Goal: Task Accomplishment & Management: Manage account settings

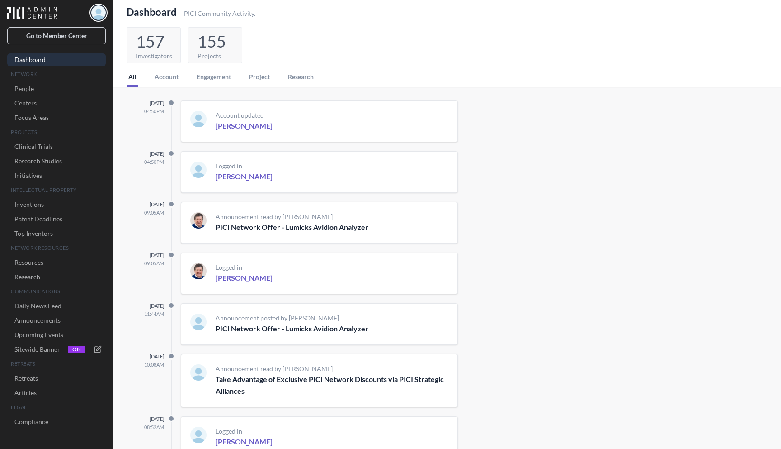
click at [101, 12] on img "button" at bounding box center [98, 12] width 14 height 14
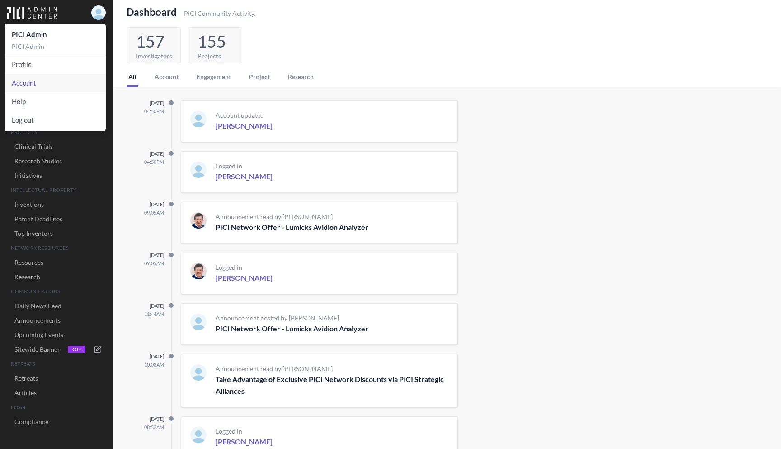
click at [32, 80] on link "Account" at bounding box center [55, 83] width 101 height 19
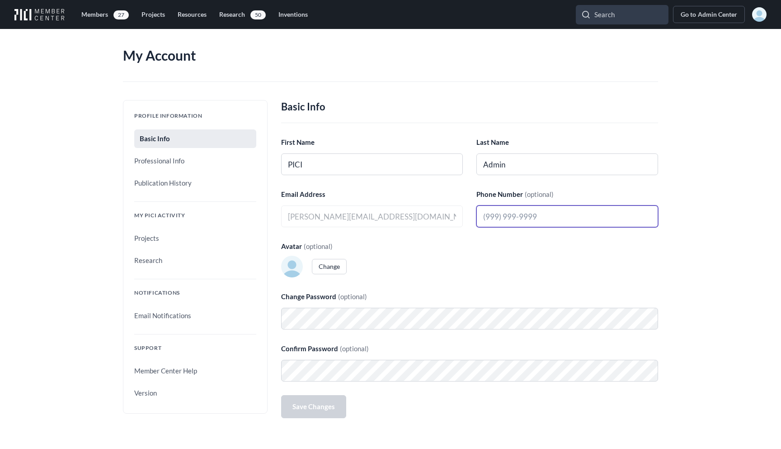
type input "[PERSON_NAME][EMAIL_ADDRESS][DOMAIN_NAME]"
click at [166, 312] on link "Email Notifications" at bounding box center [195, 315] width 122 height 19
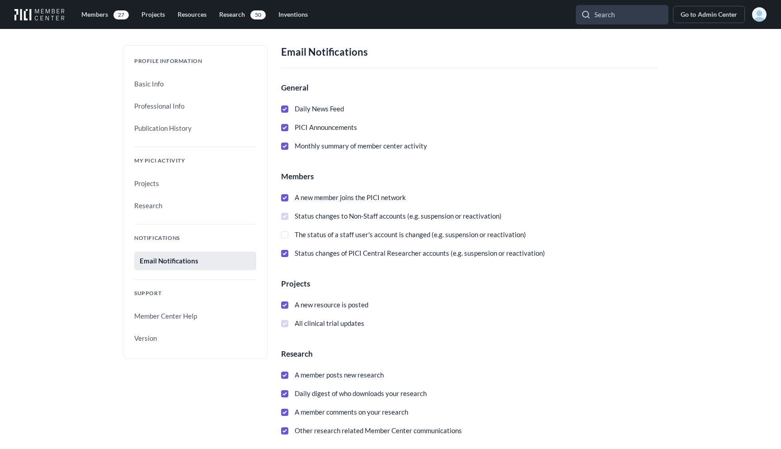
scroll to position [58, 0]
